Goal: Task Accomplishment & Management: Manage account settings

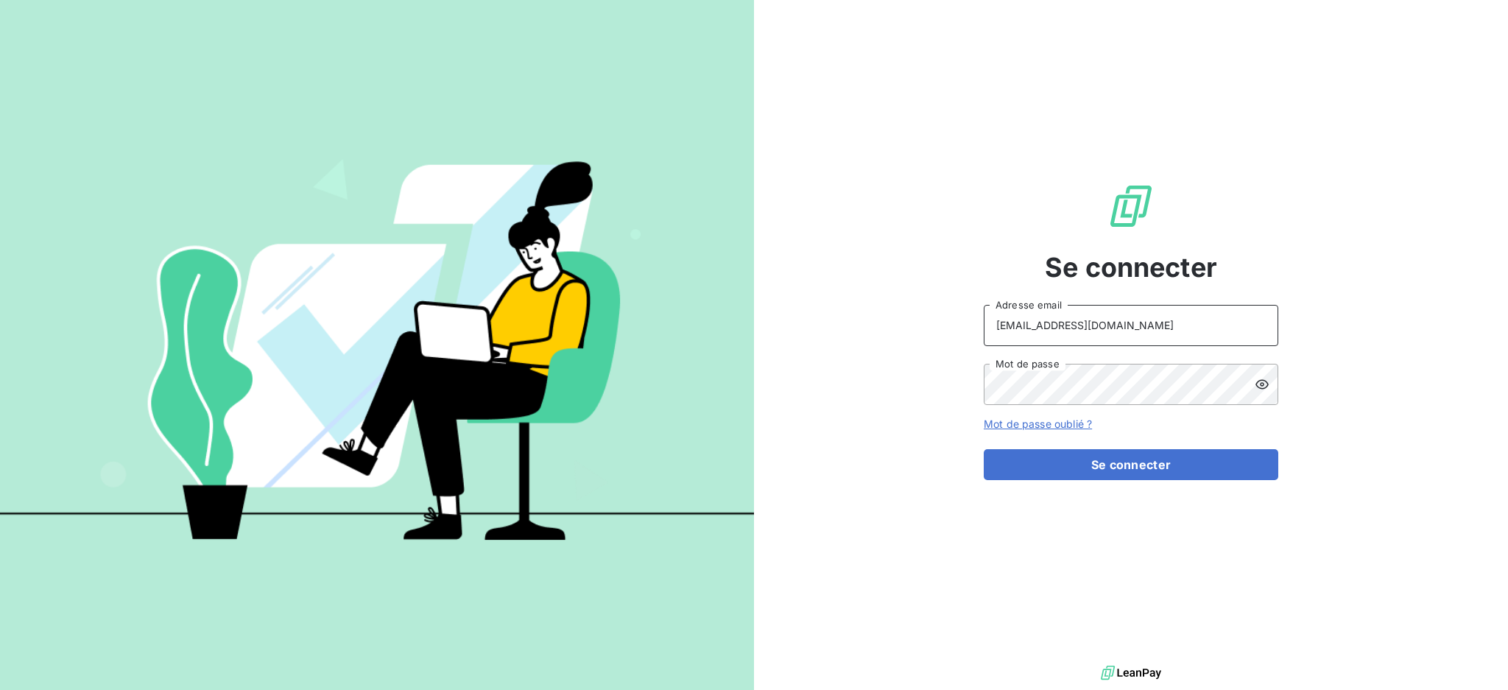
click at [1170, 315] on input "[EMAIL_ADDRESS][DOMAIN_NAME]" at bounding box center [1131, 325] width 295 height 41
type input "[EMAIL_ADDRESS][DOMAIN_NAME]"
click at [1109, 454] on button "Se connecter" at bounding box center [1131, 464] width 295 height 31
click at [1121, 468] on button "Se connecter" at bounding box center [1131, 464] width 295 height 31
click at [1137, 463] on button "Se connecter" at bounding box center [1131, 464] width 295 height 31
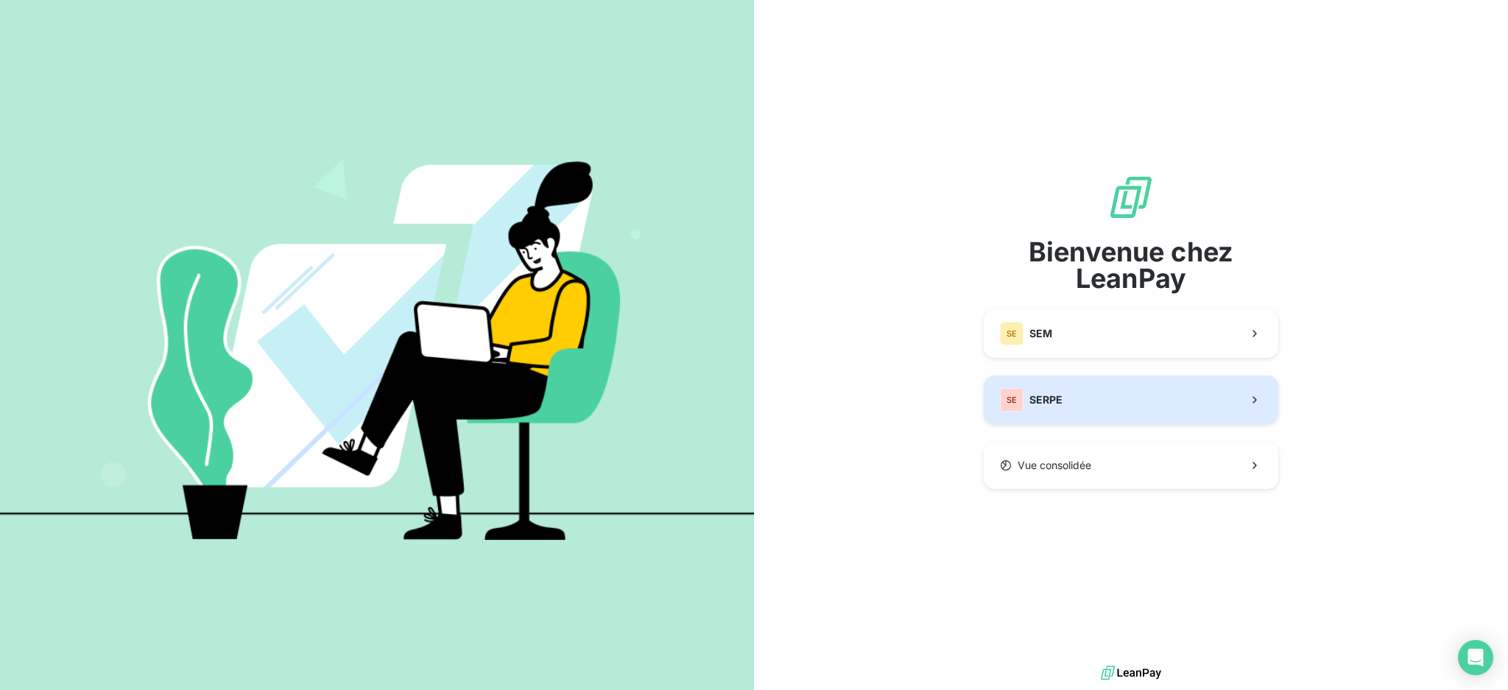
click at [1124, 393] on button "SE SERPE" at bounding box center [1131, 400] width 295 height 49
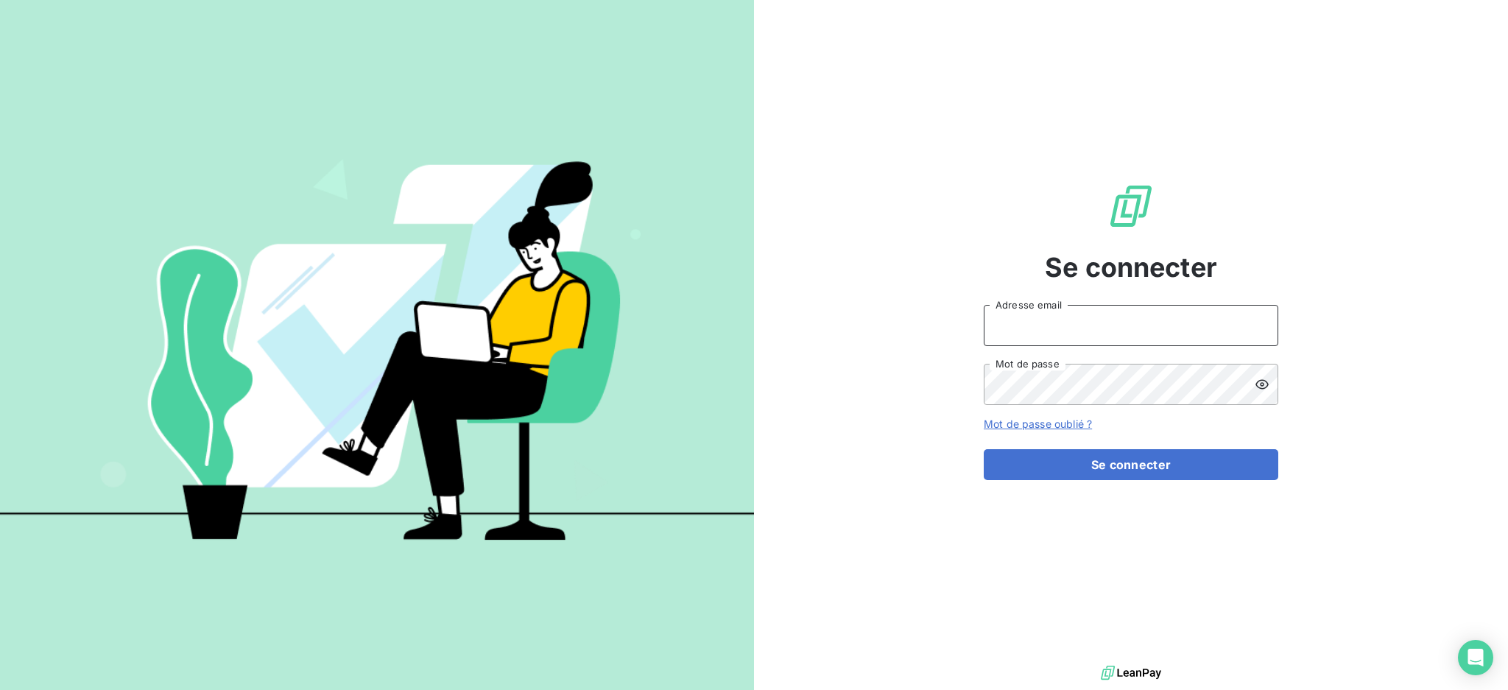
type input "[EMAIL_ADDRESS][DOMAIN_NAME]"
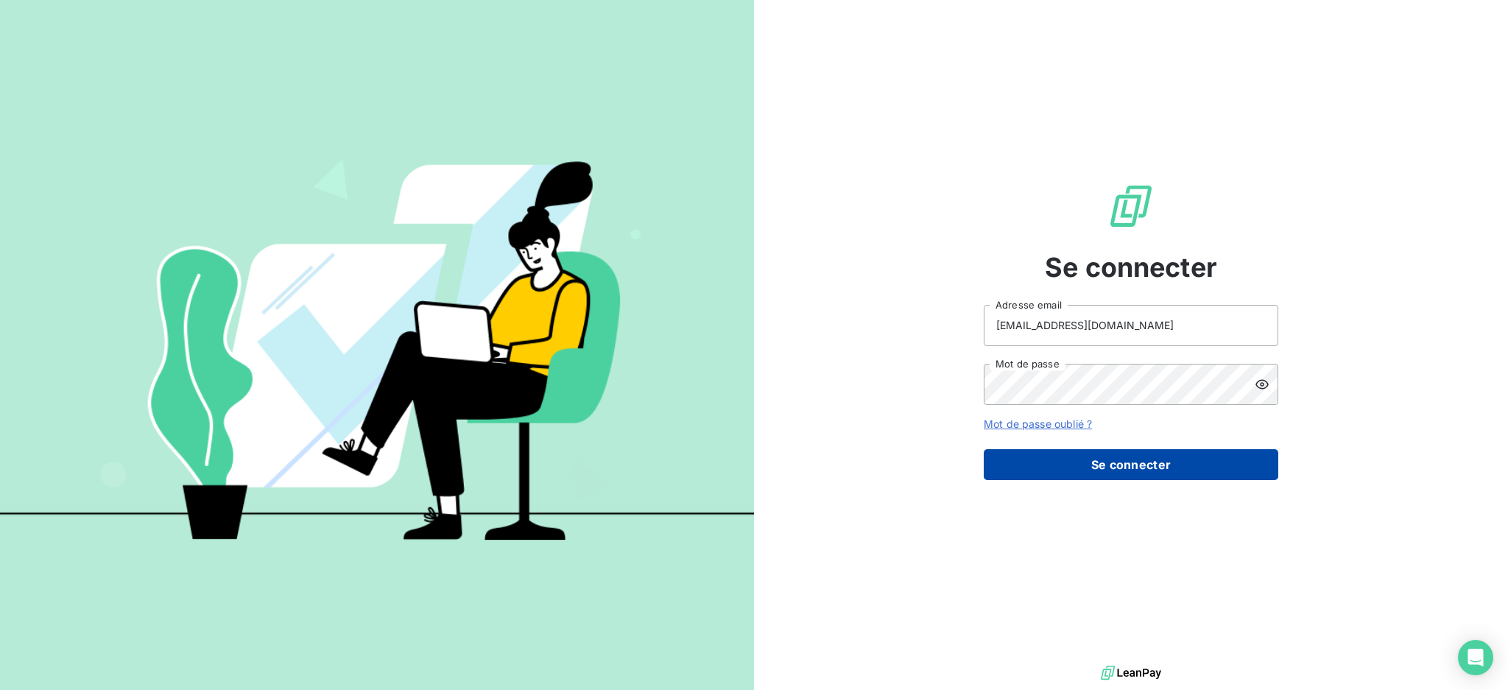
click at [1114, 451] on button "Se connecter" at bounding box center [1131, 464] width 295 height 31
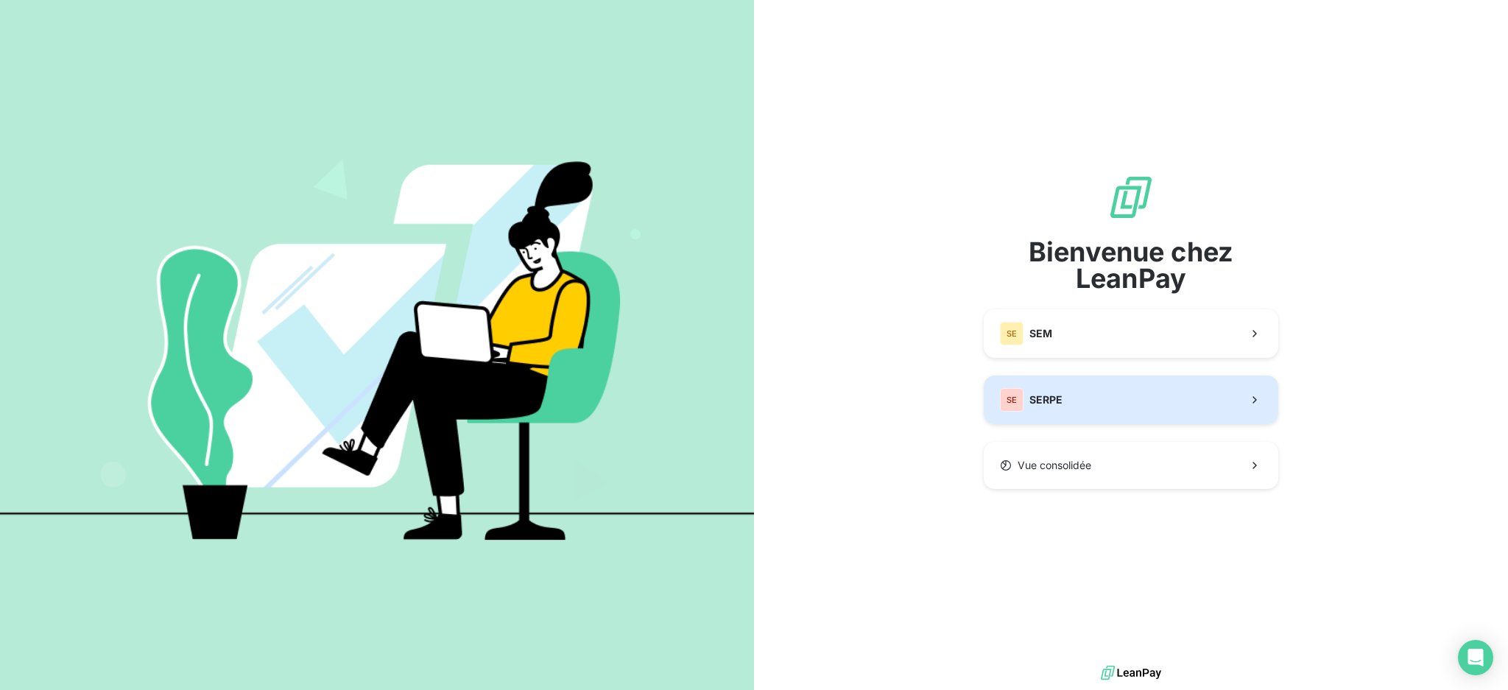
click at [1092, 394] on button "SE SERPE" at bounding box center [1131, 400] width 295 height 49
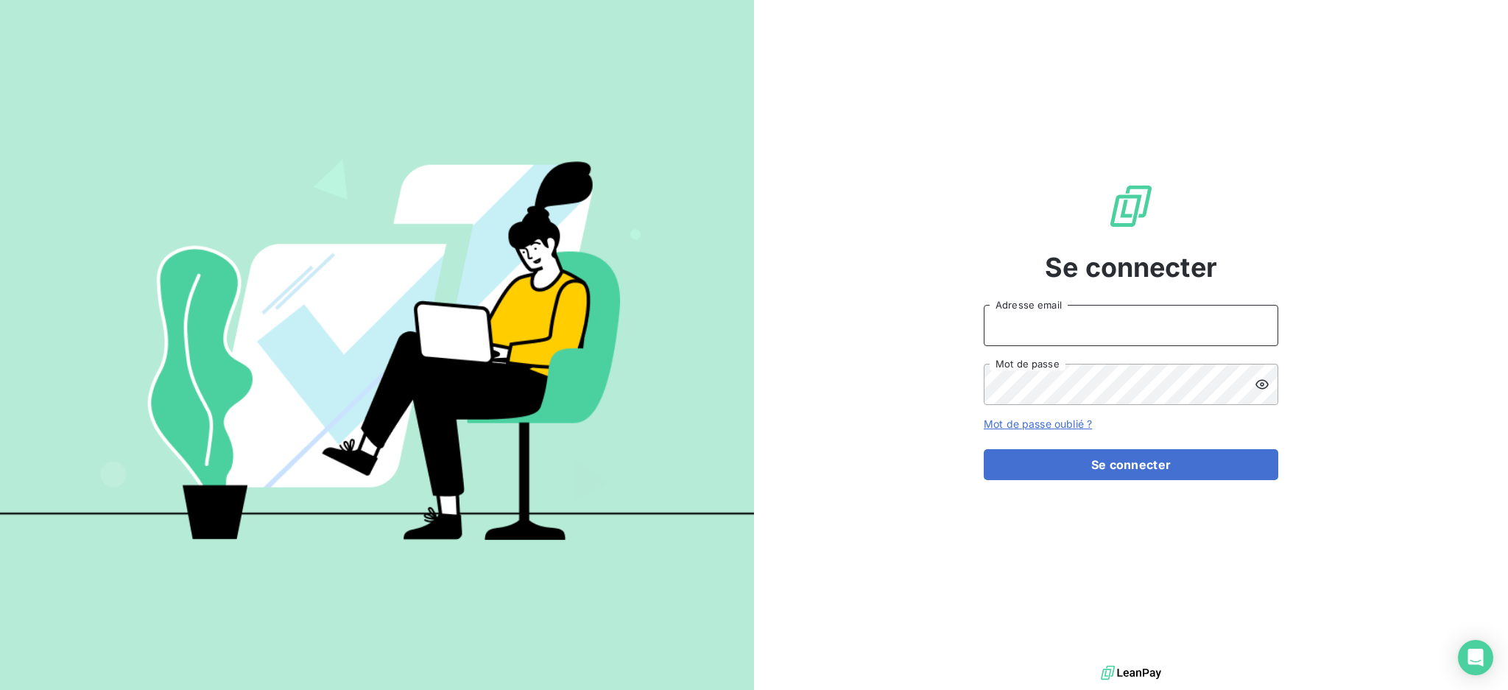
type input "[EMAIL_ADDRESS][DOMAIN_NAME]"
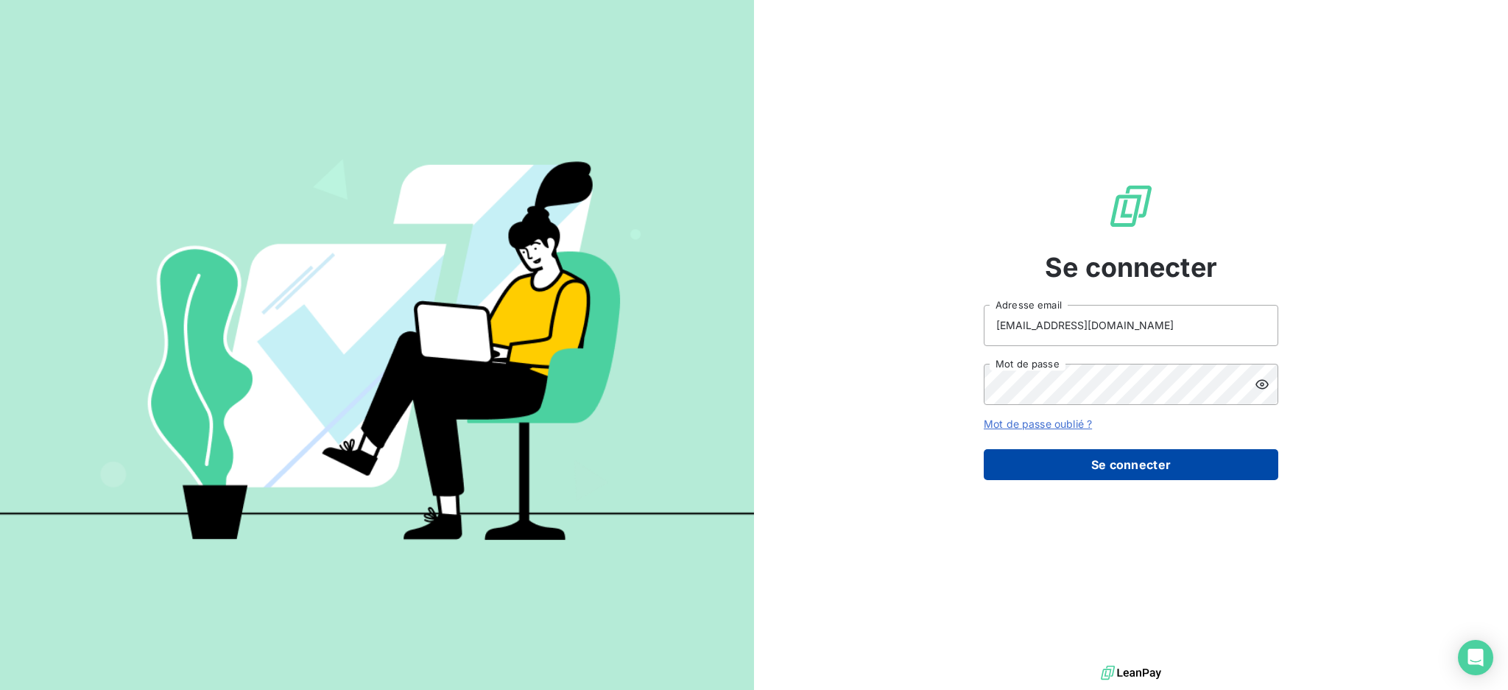
click at [1165, 466] on button "Se connecter" at bounding box center [1131, 464] width 295 height 31
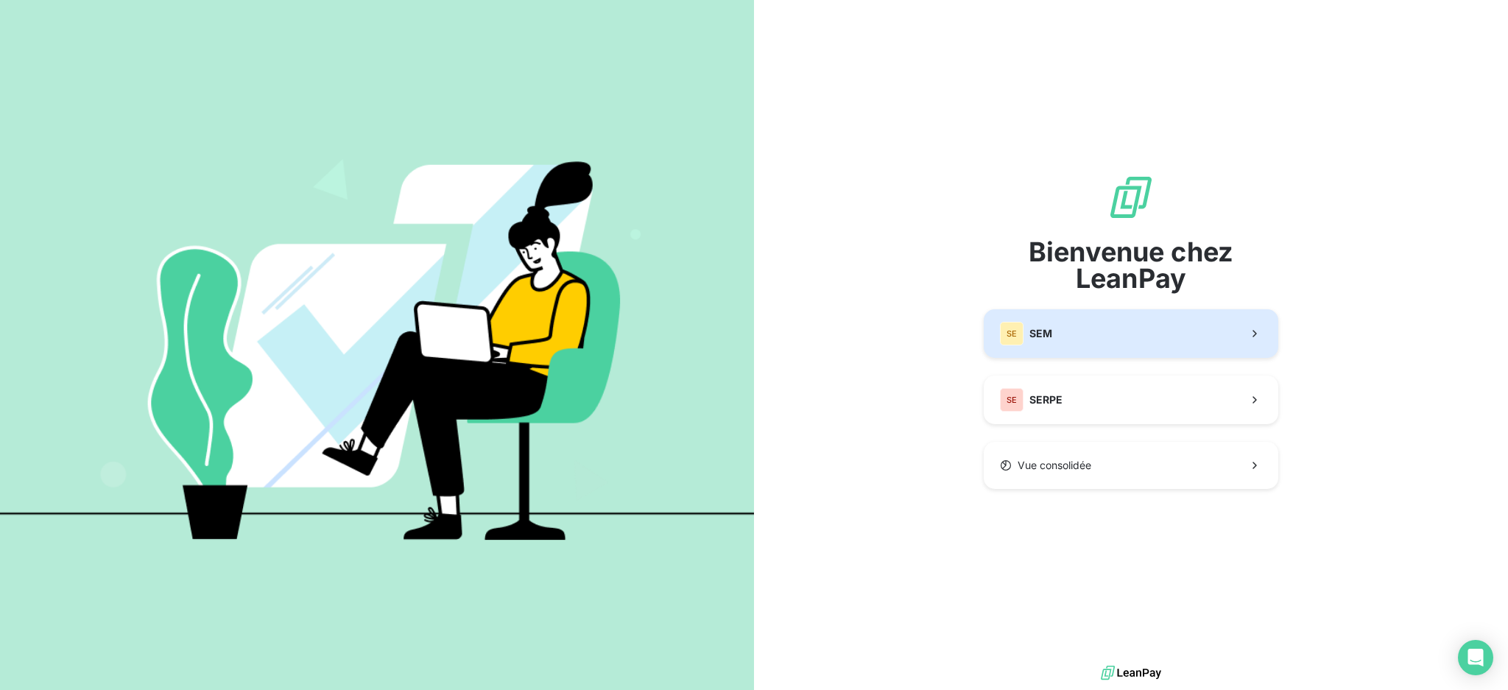
click at [1130, 329] on button "SE SEM" at bounding box center [1131, 333] width 295 height 49
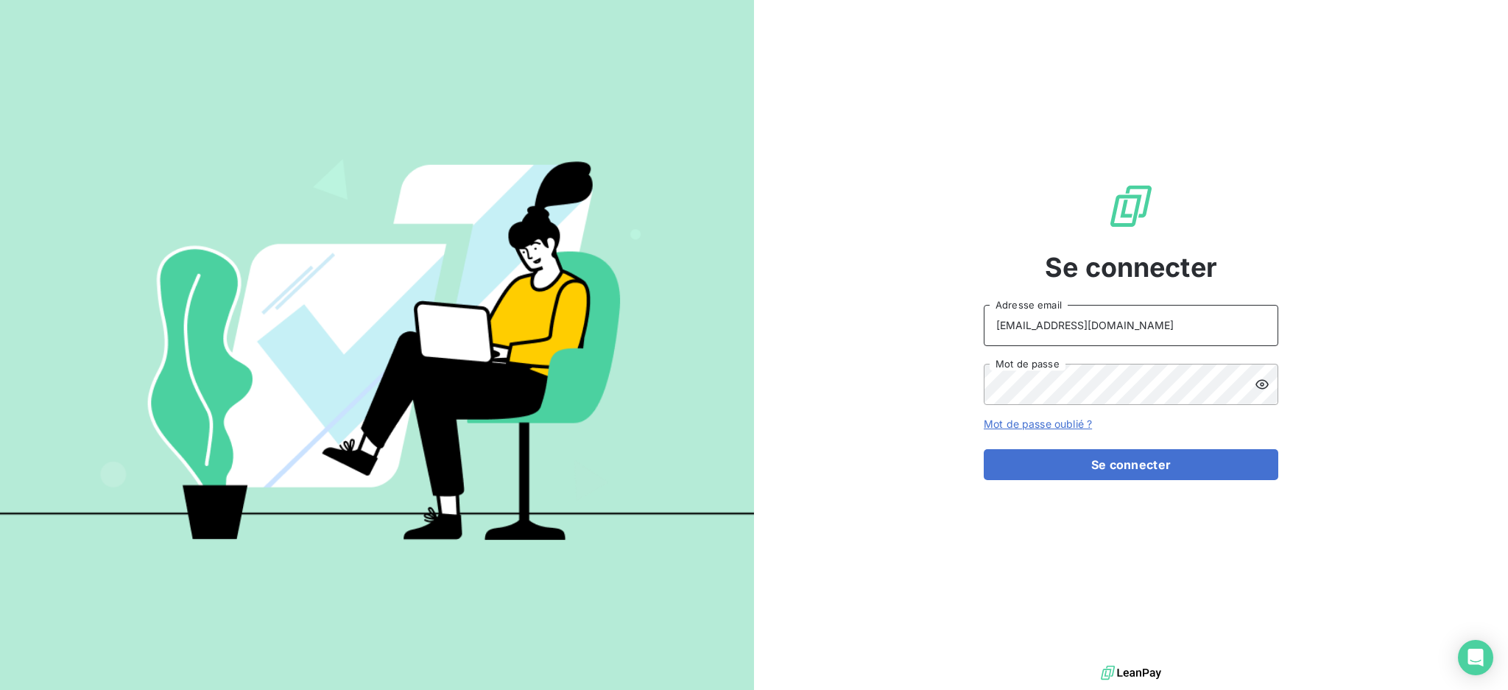
click at [1177, 327] on input "[EMAIL_ADDRESS][DOMAIN_NAME]" at bounding box center [1131, 325] width 295 height 41
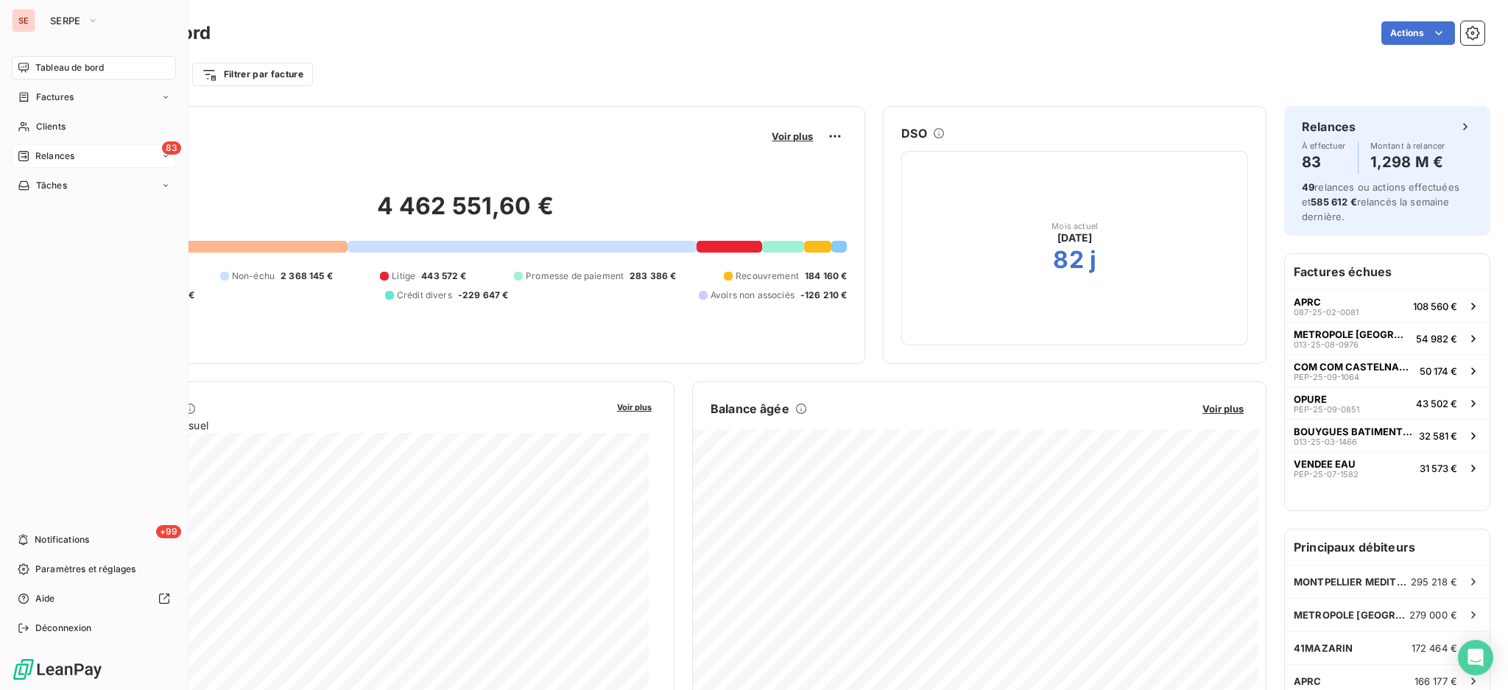
click at [52, 164] on div "83 Relances" at bounding box center [94, 156] width 164 height 24
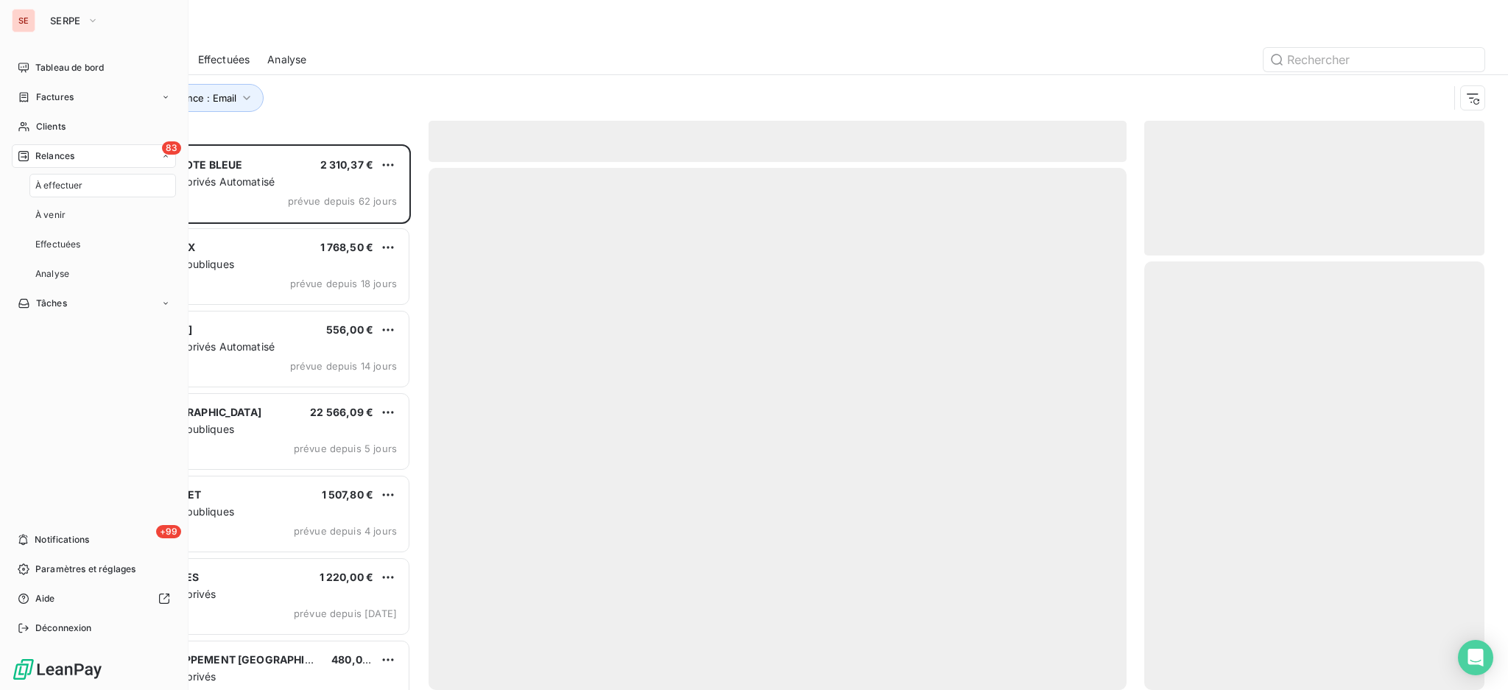
scroll to position [531, 325]
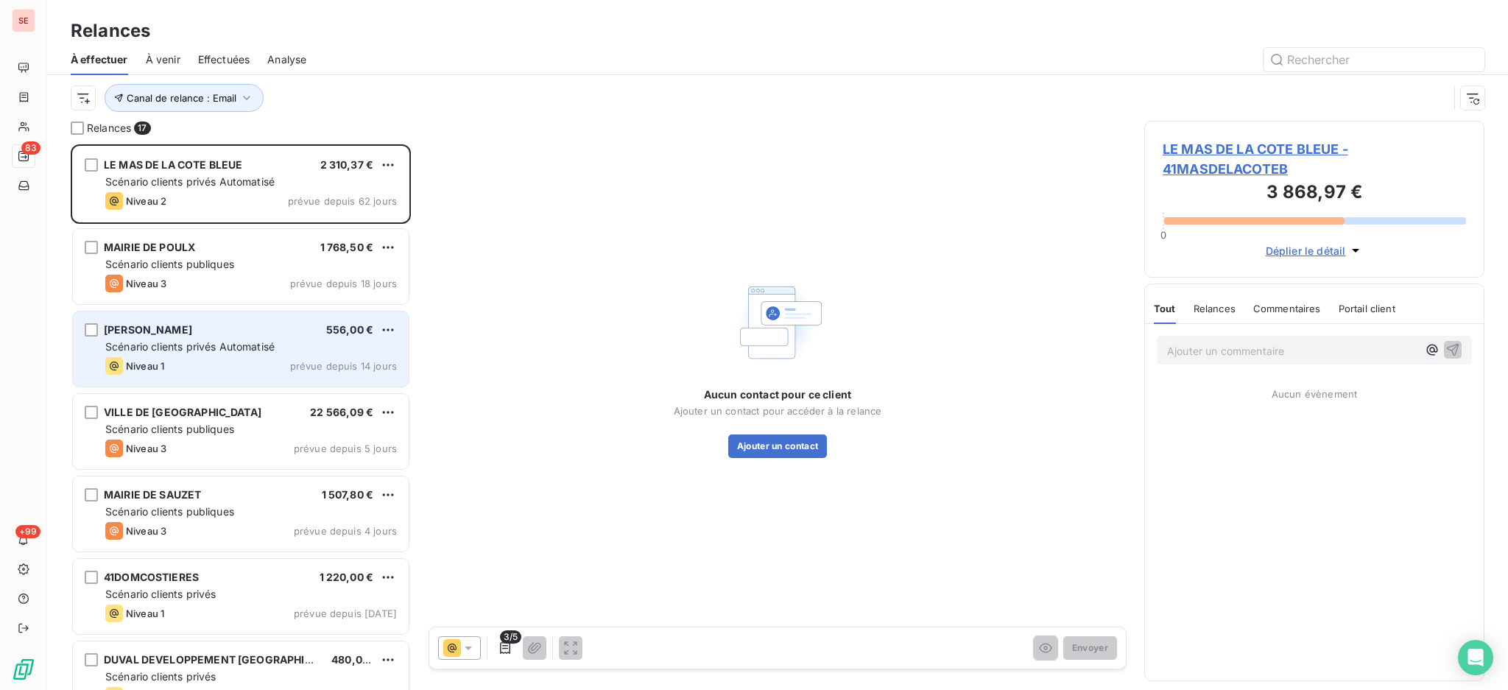
click at [203, 351] on span "Scénario clients privés Automatisé" at bounding box center [189, 346] width 169 height 13
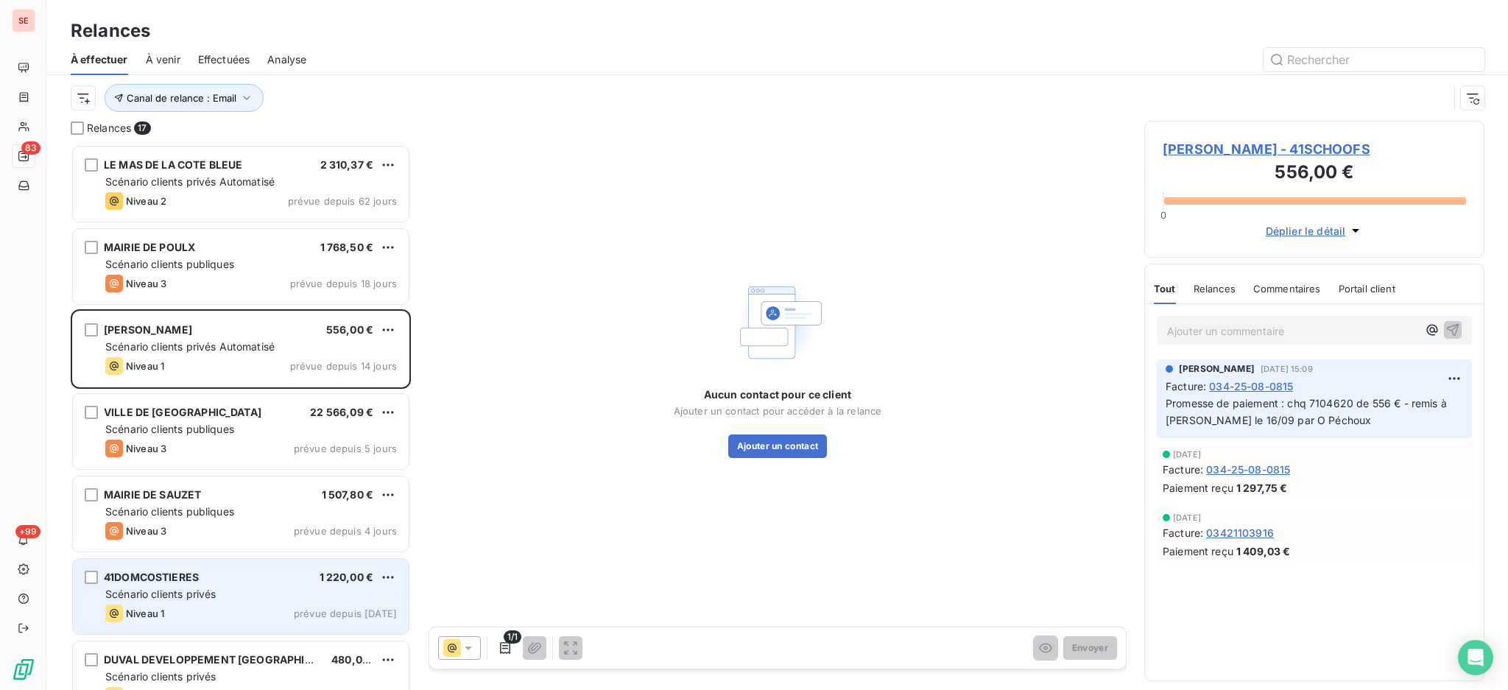
click at [166, 600] on span "Scénario clients privés" at bounding box center [160, 594] width 110 height 13
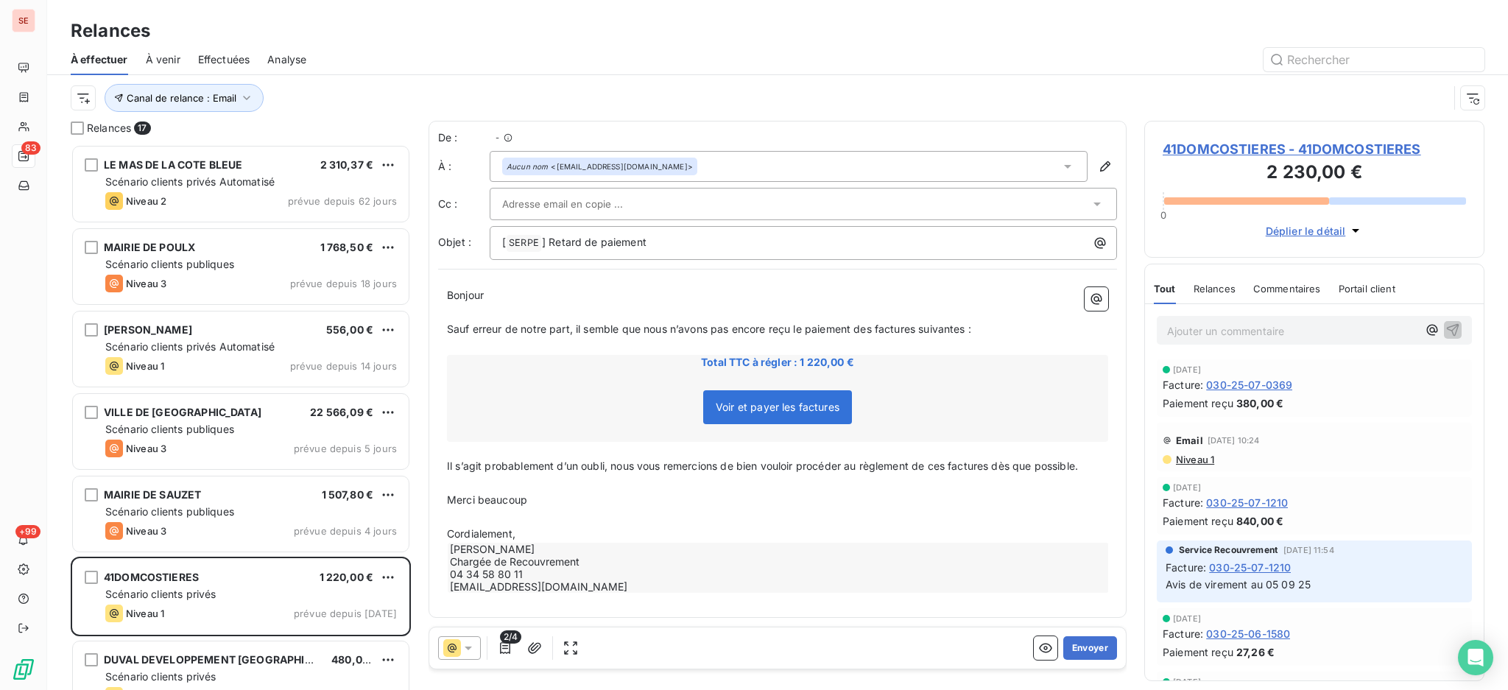
scroll to position [531, 325]
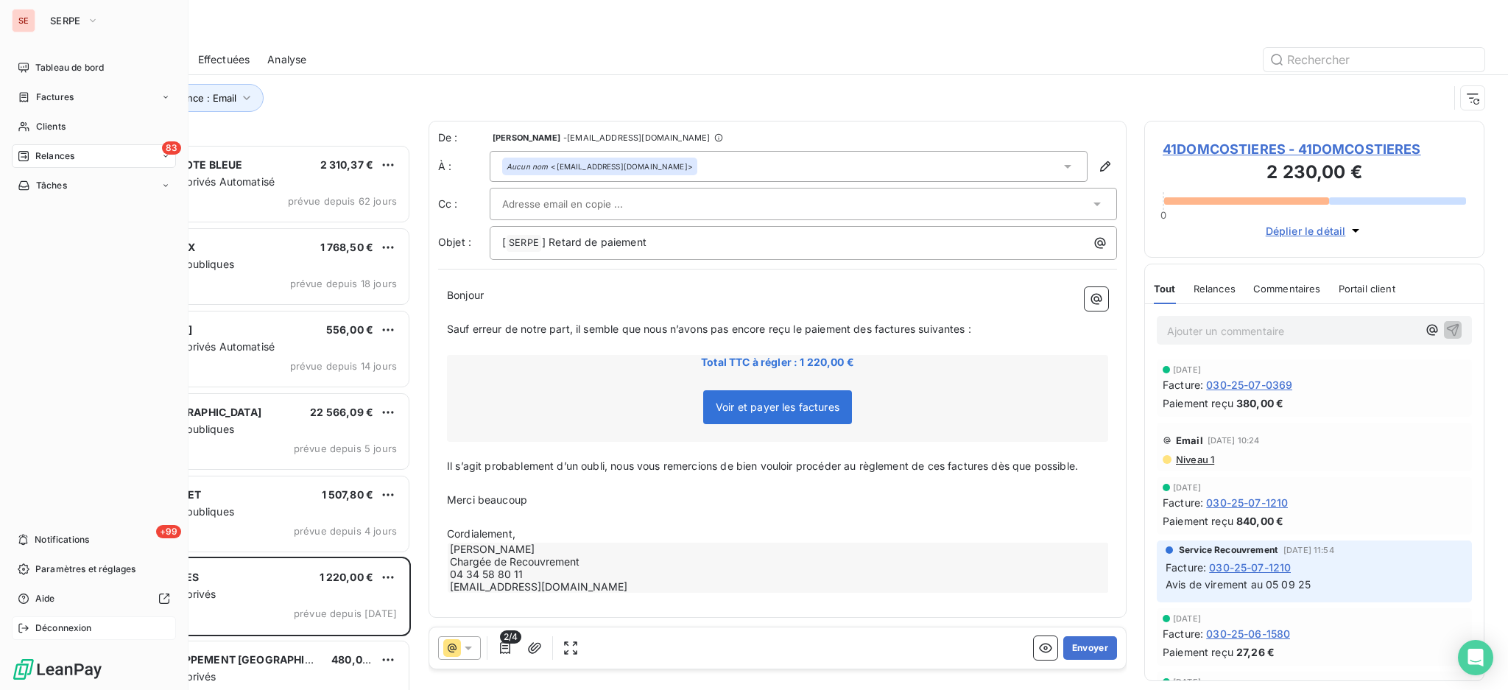
click at [60, 630] on span "Déconnexion" at bounding box center [63, 628] width 57 height 13
